Goal: Information Seeking & Learning: Learn about a topic

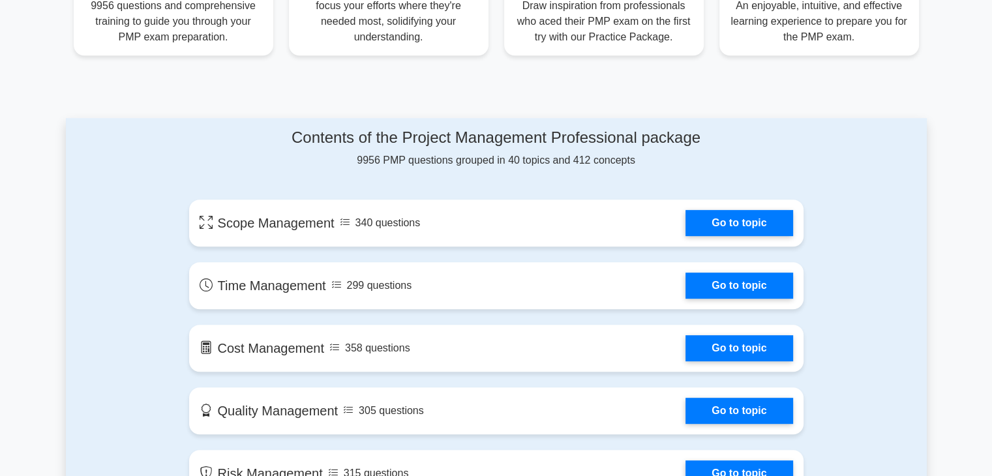
scroll to position [587, 0]
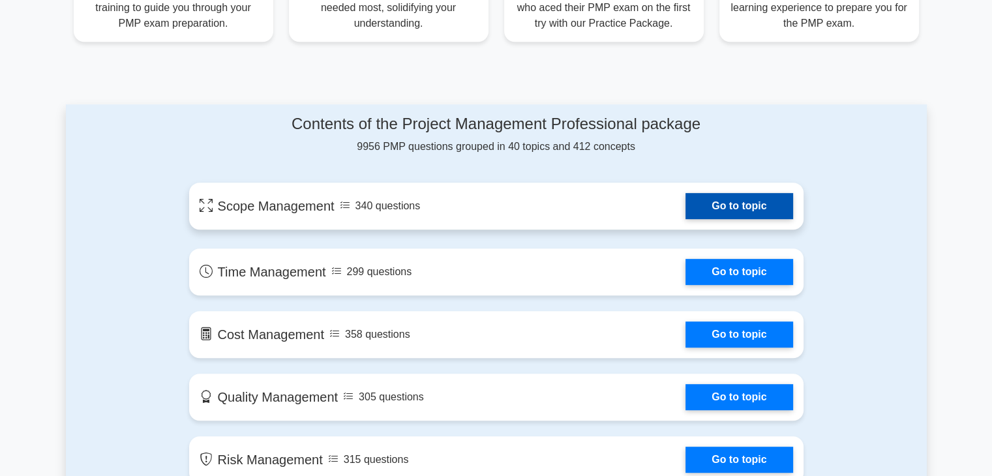
click at [731, 201] on link "Go to topic" at bounding box center [739, 206] width 107 height 26
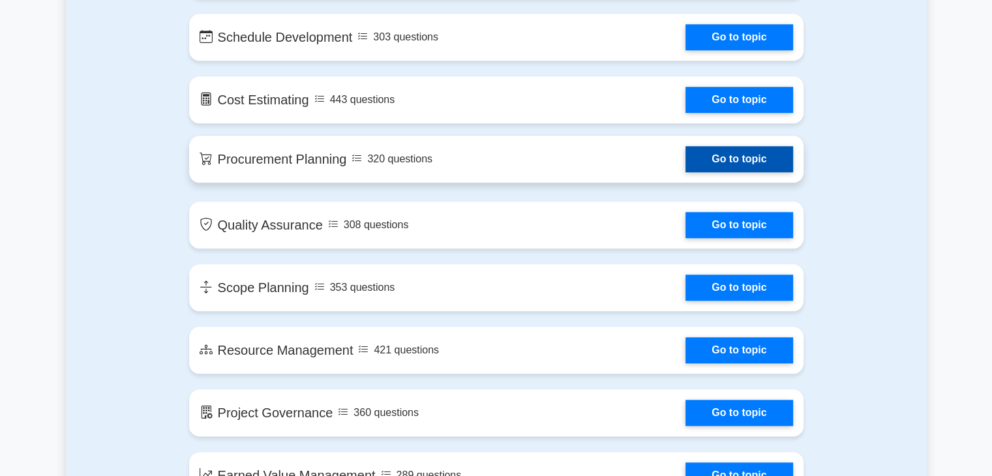
scroll to position [1565, 0]
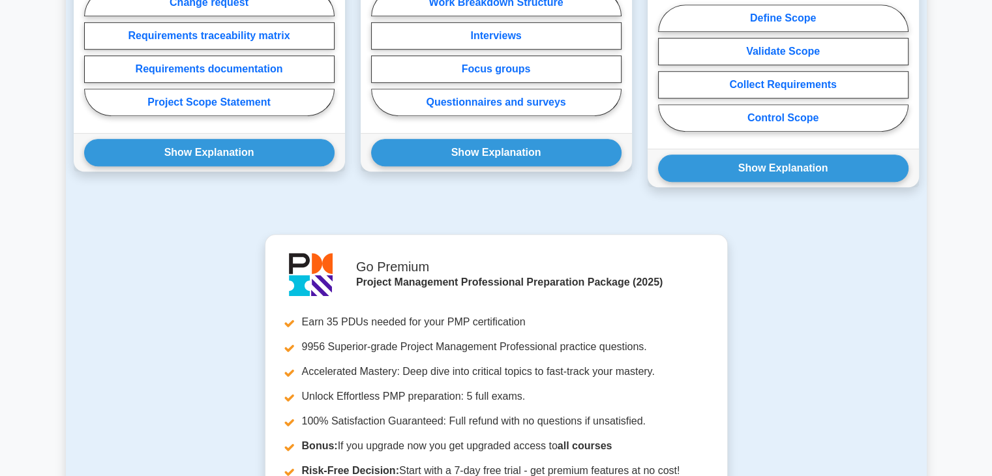
scroll to position [806, 0]
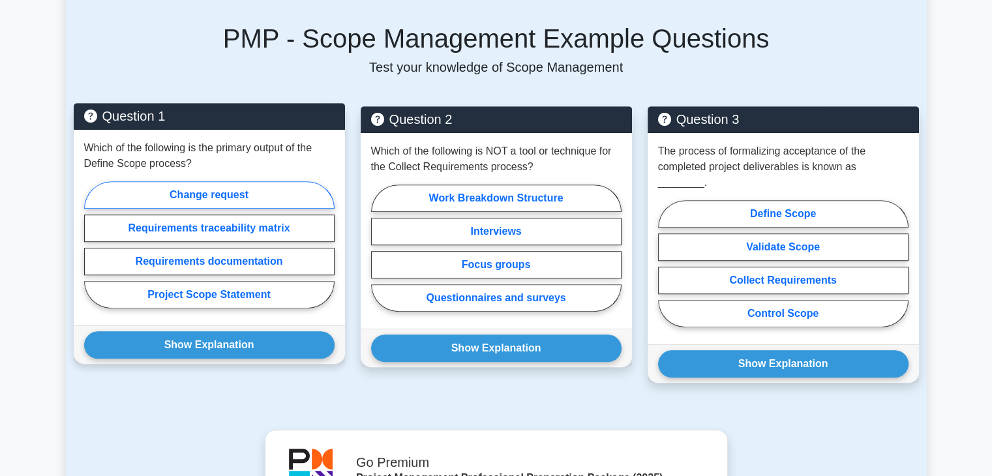
click at [188, 185] on label "Change request" at bounding box center [209, 194] width 250 height 27
click at [93, 245] on input "Change request" at bounding box center [88, 249] width 8 height 8
radio input "true"
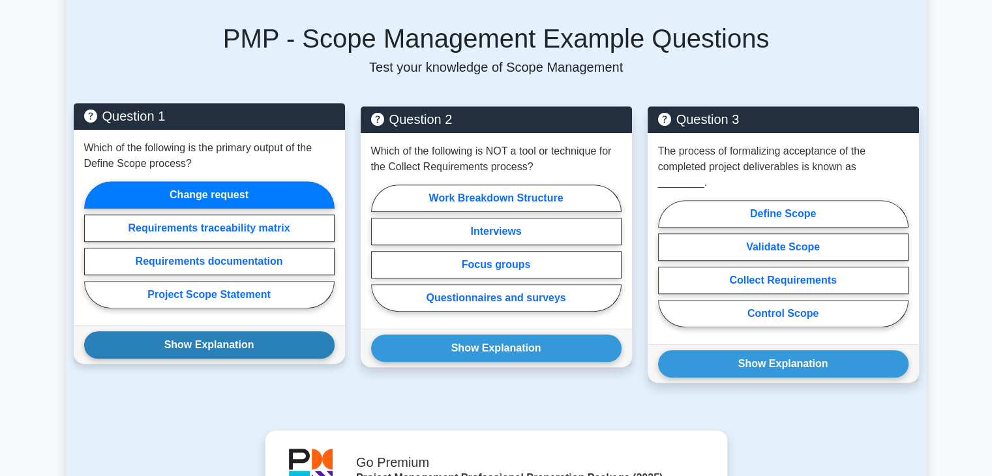
click at [254, 335] on button "Show Explanation" at bounding box center [209, 344] width 250 height 27
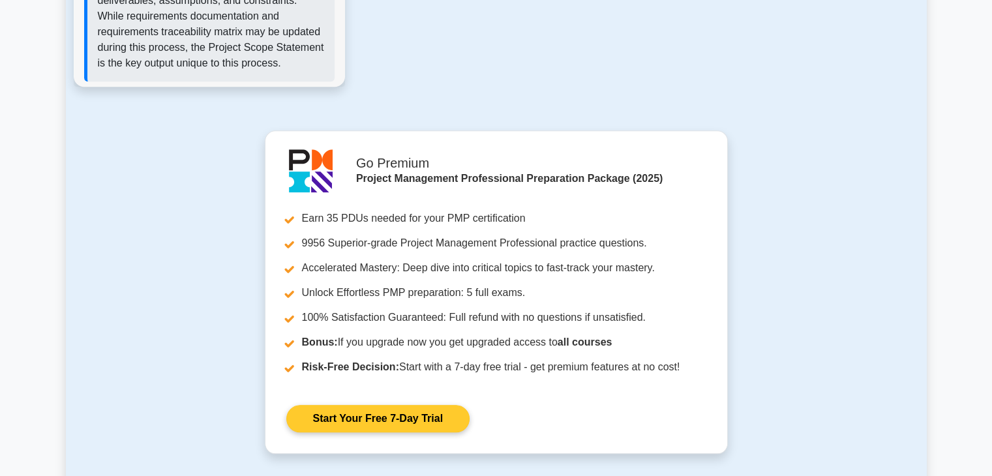
scroll to position [1327, 0]
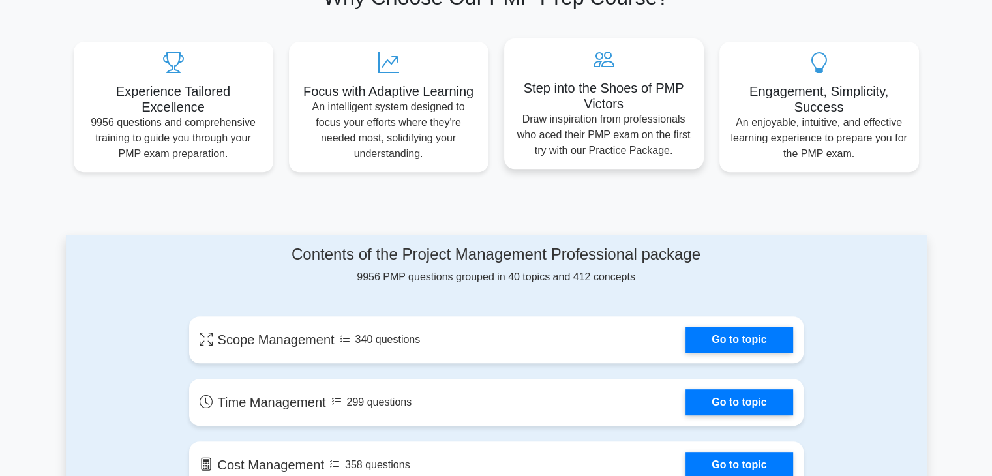
scroll to position [652, 0]
